Goal: Check status: Check status

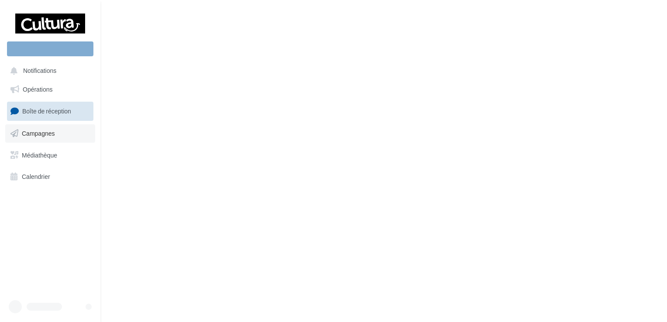
click at [46, 134] on span "Campagnes" at bounding box center [38, 133] width 33 height 7
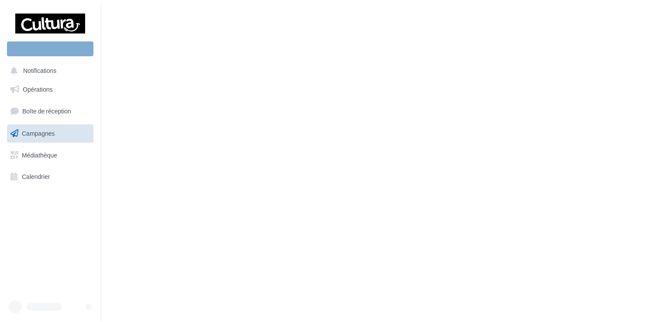
click at [38, 134] on span "Campagnes" at bounding box center [38, 133] width 33 height 7
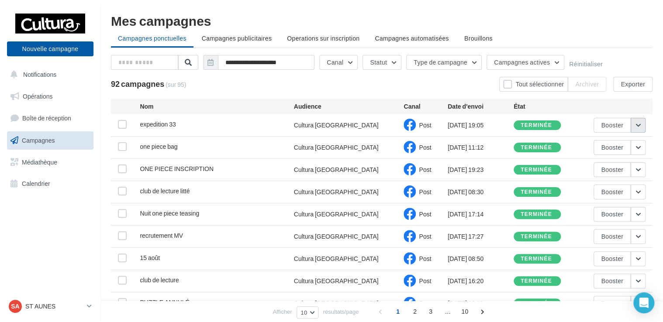
click at [636, 128] on button "button" at bounding box center [637, 125] width 15 height 15
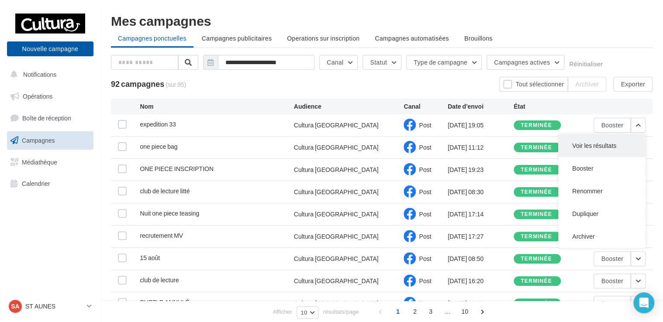
click at [609, 149] on button "Voir les résultats" at bounding box center [601, 145] width 87 height 23
